Goal: Task Accomplishment & Management: Complete application form

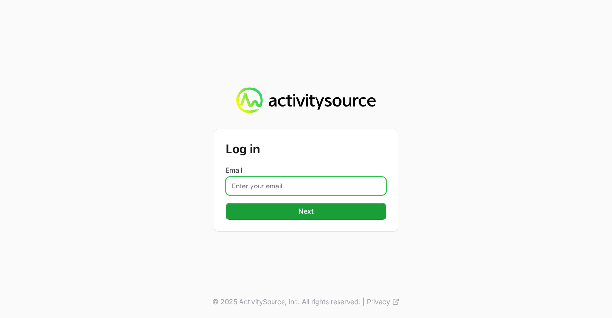
click at [293, 188] on input "Email" at bounding box center [306, 186] width 161 height 18
type input "[PERSON_NAME][EMAIL_ADDRESS][DOMAIN_NAME]"
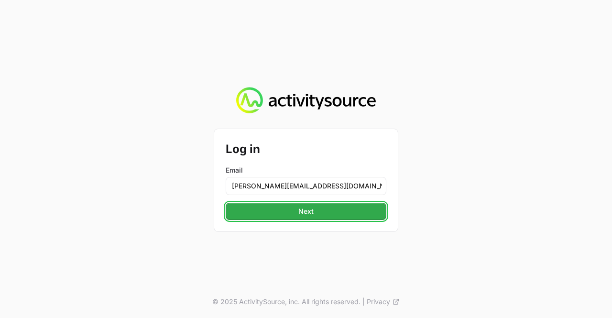
click at [280, 209] on span "Next" at bounding box center [305, 211] width 149 height 11
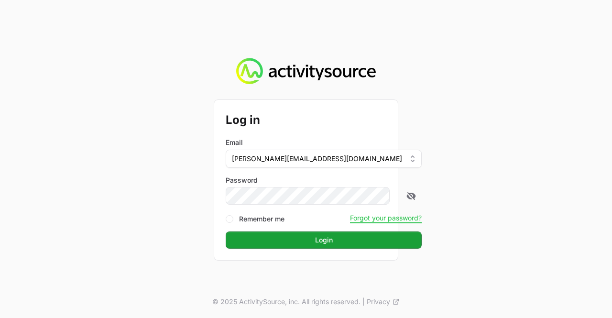
click at [226, 231] on button "Login Login" at bounding box center [324, 239] width 196 height 17
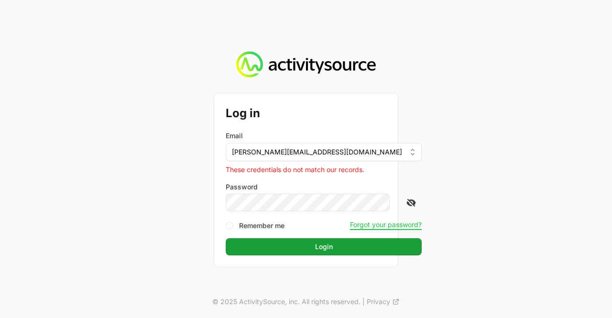
click at [407, 203] on icon at bounding box center [411, 203] width 9 height 8
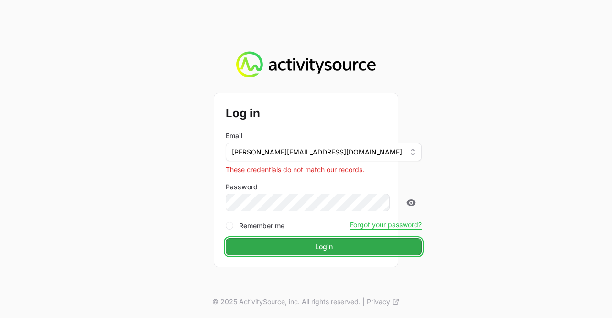
click at [258, 244] on span "Login" at bounding box center [323, 246] width 185 height 11
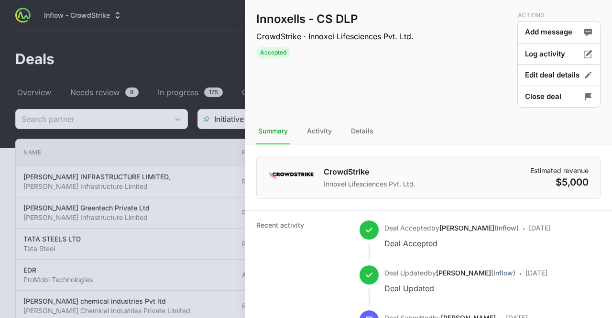
click at [219, 52] on div at bounding box center [306, 159] width 612 height 318
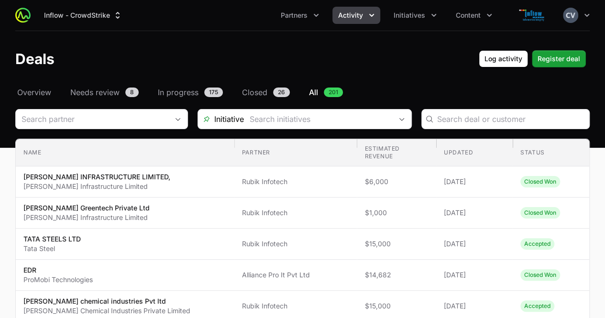
click at [371, 17] on icon "Activity menu" at bounding box center [372, 16] width 10 height 10
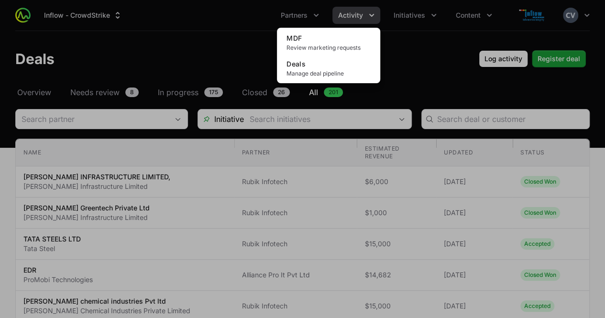
click at [432, 14] on div "Activity menu" at bounding box center [302, 159] width 605 height 318
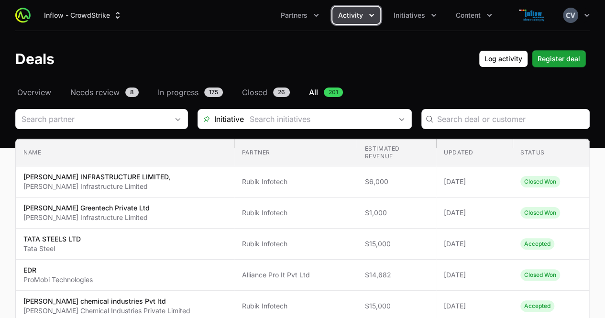
click at [432, 14] on icon "Initiatives menu" at bounding box center [434, 16] width 10 height 10
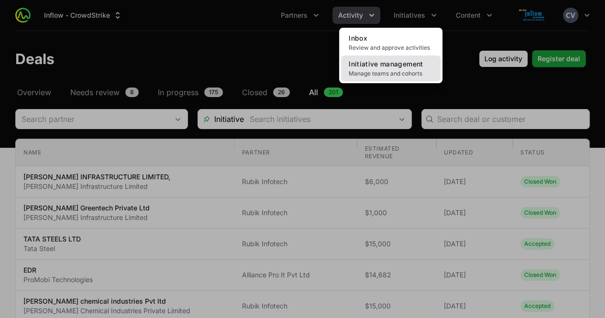
click at [382, 65] on span "Initiative management" at bounding box center [386, 64] width 74 height 8
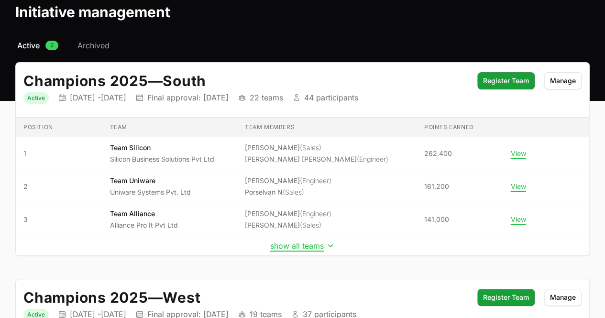
scroll to position [49, 0]
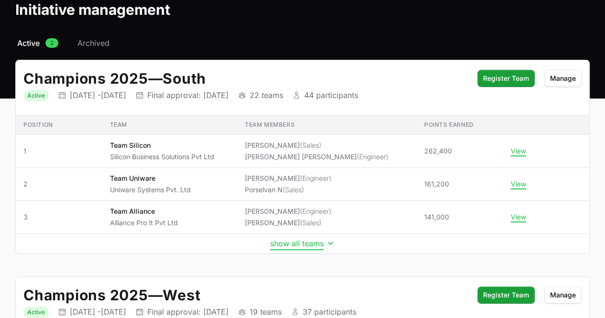
click at [329, 241] on icon "Initiative details" at bounding box center [331, 244] width 10 height 10
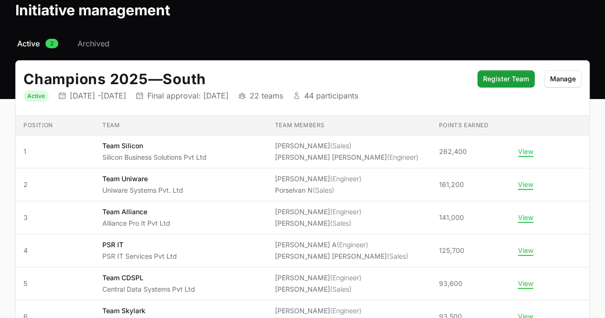
scroll to position [0, 0]
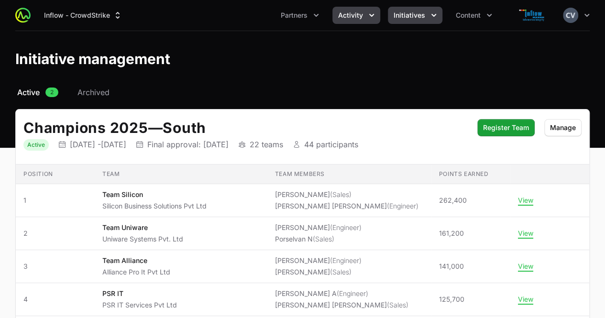
click at [366, 17] on button "Activity" at bounding box center [356, 15] width 48 height 17
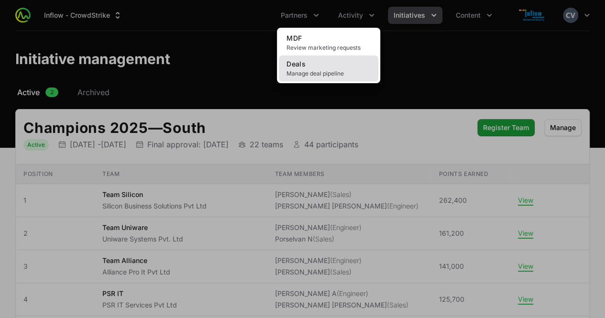
click at [306, 73] on span "Manage deal pipeline" at bounding box center [328, 74] width 84 height 8
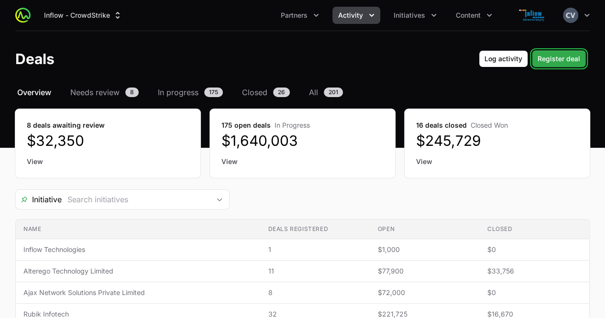
click at [554, 57] on span "Register deal" at bounding box center [558, 58] width 43 height 11
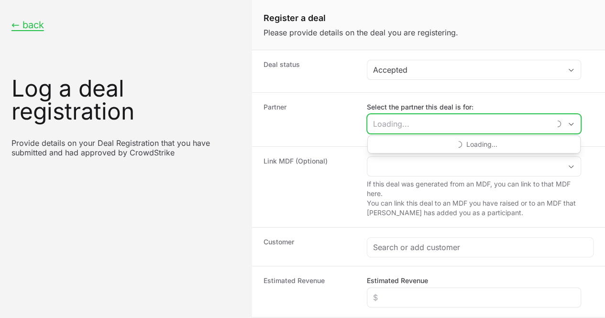
click at [419, 124] on input "Select the partner this deal is for:" at bounding box center [458, 123] width 183 height 19
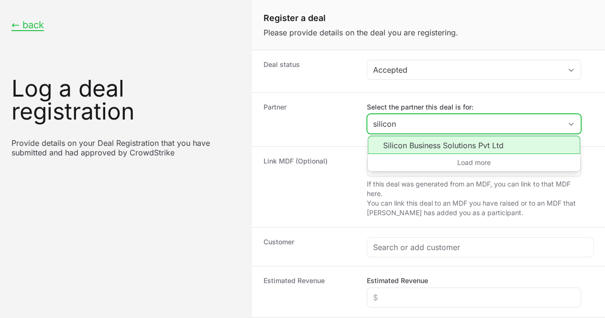
click at [411, 143] on li "Silicon Business Solutions Pvt Ltd" at bounding box center [474, 145] width 212 height 18
type input "Silicon Business Solutions Pvt Ltd"
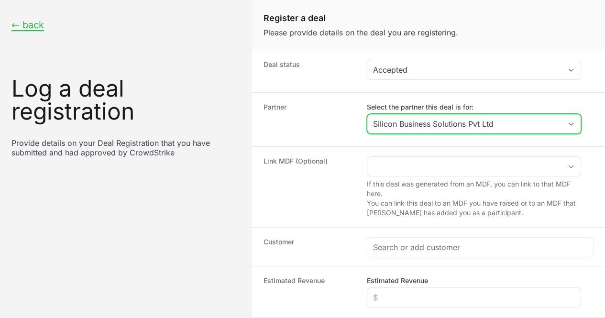
scroll to position [44, 0]
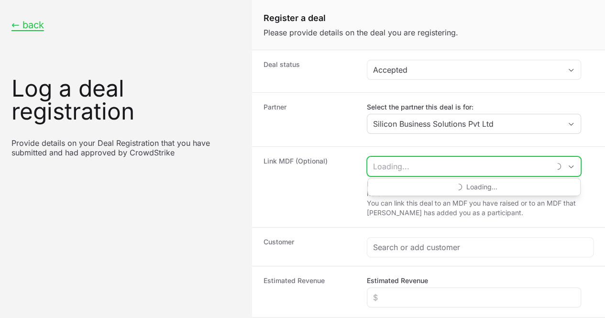
click at [438, 157] on input "Create activity form" at bounding box center [458, 166] width 183 height 19
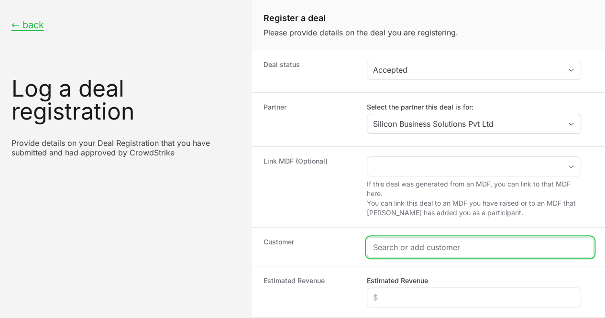
click at [399, 241] on input "Create activity form" at bounding box center [480, 246] width 214 height 11
click at [397, 241] on input "Create activity form" at bounding box center [480, 246] width 214 height 11
paste input "Apicore Pharmaceuticals Pvt. Ltd"
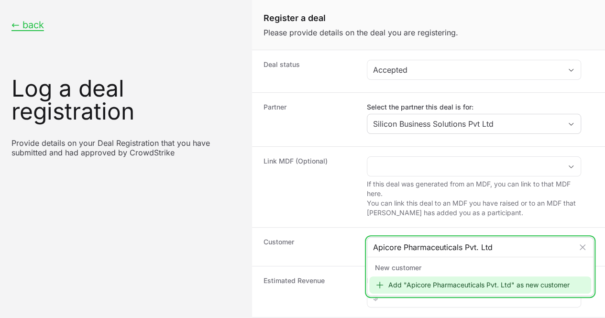
type input "Apicore Pharmaceuticals Pvt. Ltd"
click at [405, 276] on div "Add "Apicore Pharmaceuticals Pvt. Ltd" as new customer" at bounding box center [480, 284] width 222 height 17
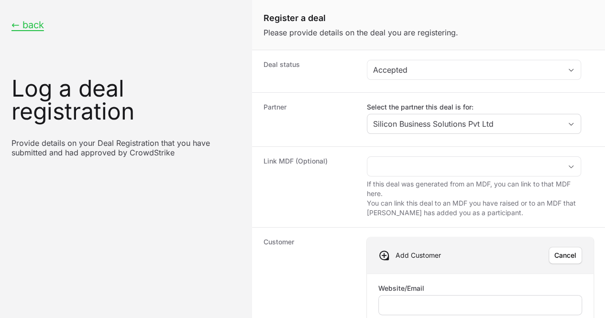
click at [400, 299] on input "Website/Email" at bounding box center [479, 304] width 191 height 11
type input "apicore.com"
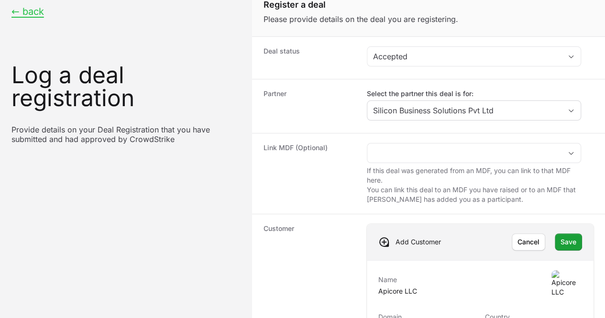
scroll to position [332, 0]
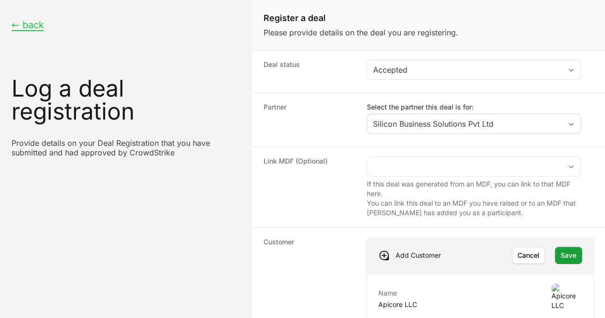
scroll to position [28, 0]
type input "$3,600"
click at [563, 250] on span "Save" at bounding box center [568, 255] width 16 height 11
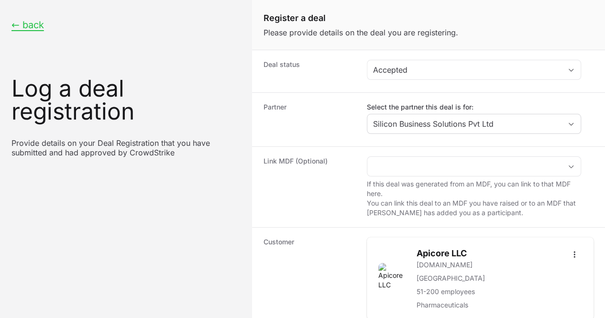
scroll to position [235, 0]
paste input "Apicore Pharmaceuticals Pvt. Ltd"
type input "Apicore Pharmaceuticals Pvt. Ltd"
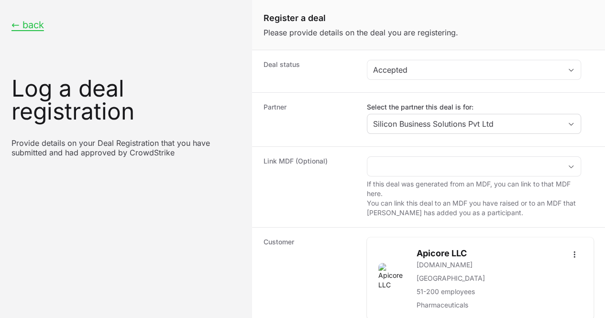
radio input "true"
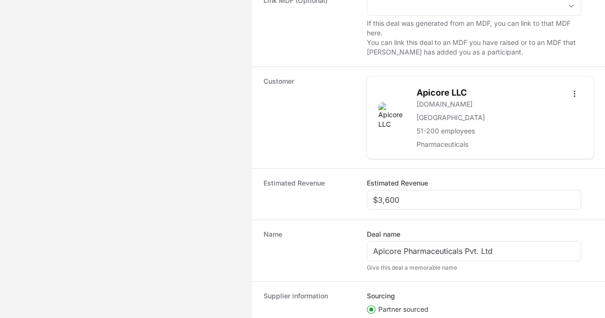
paste input "DR-f9548e27"
type input "DR-f9548e27"
click at [401, 230] on html "← back Log a deal registration Provide details on your Deal Registration that y…" at bounding box center [302, 152] width 605 height 626
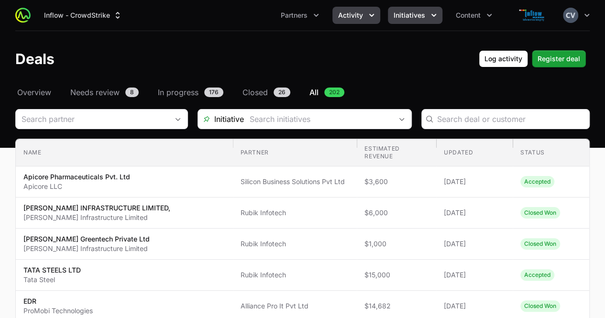
click at [429, 12] on icon "Initiatives menu" at bounding box center [434, 16] width 10 height 10
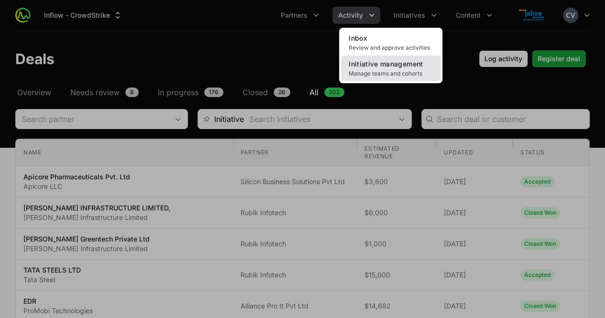
click at [390, 73] on span "Manage teams and cohorts" at bounding box center [391, 74] width 84 height 8
